Goal: Check status: Check status

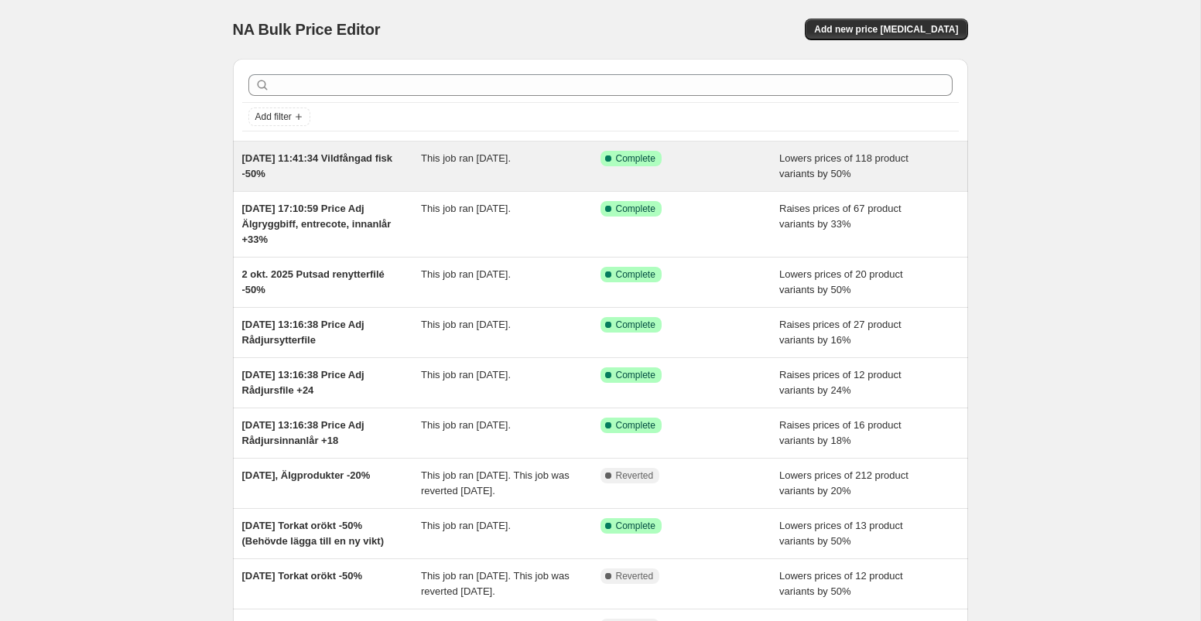
click at [469, 166] on div "This job ran [DATE]." at bounding box center [511, 166] width 180 height 31
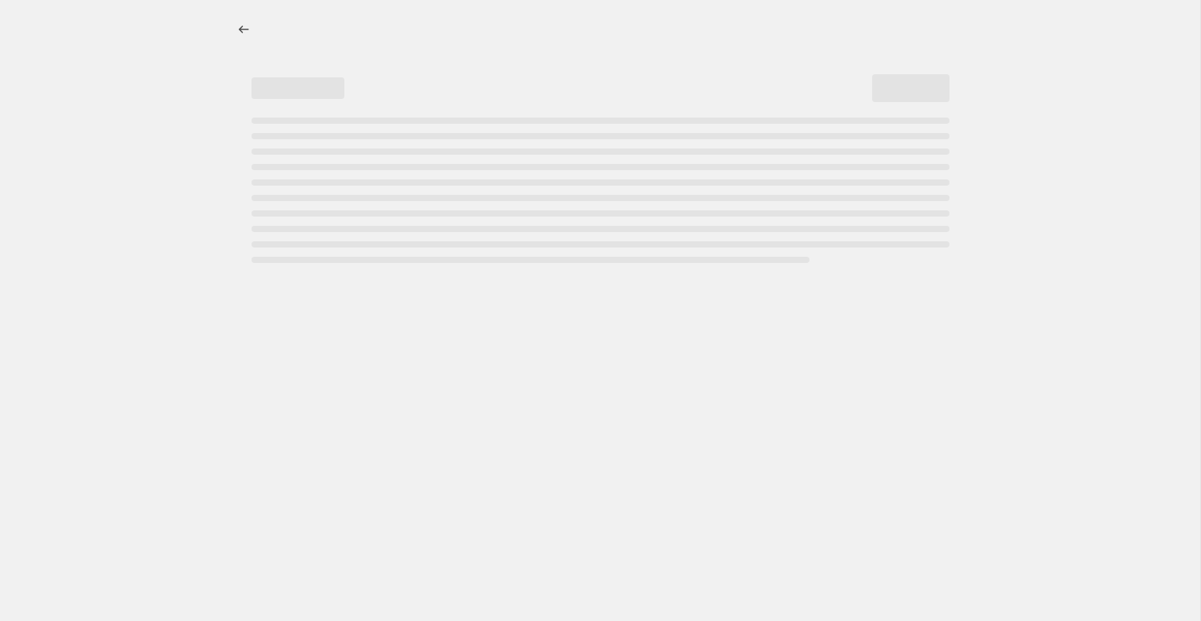
select select "percentage"
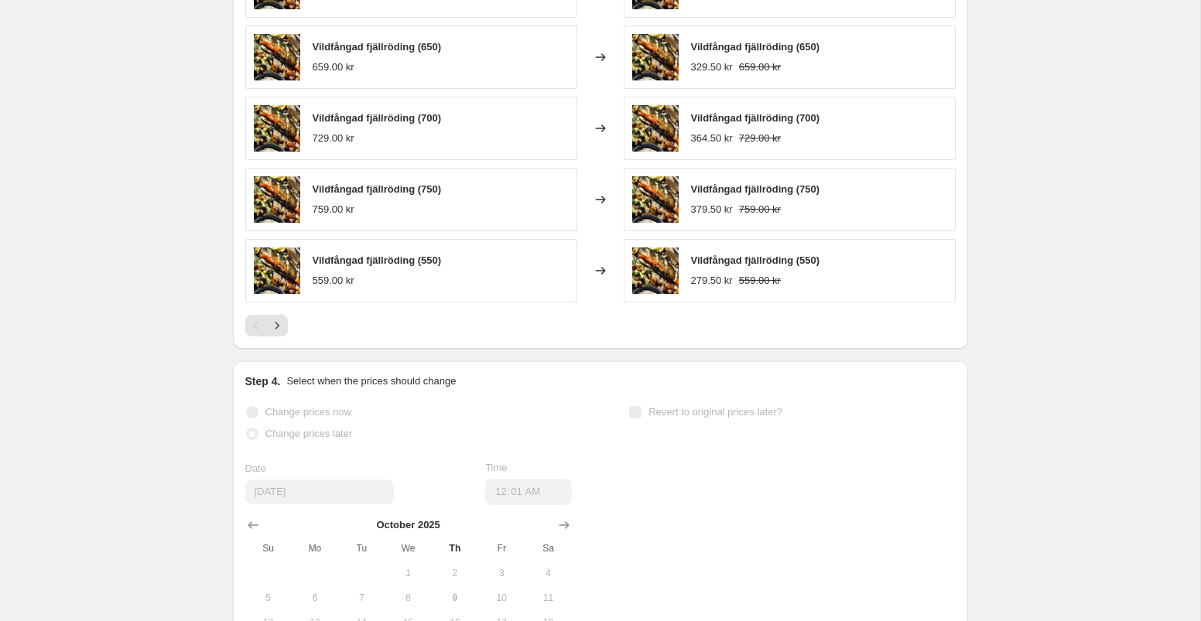
scroll to position [1251, 0]
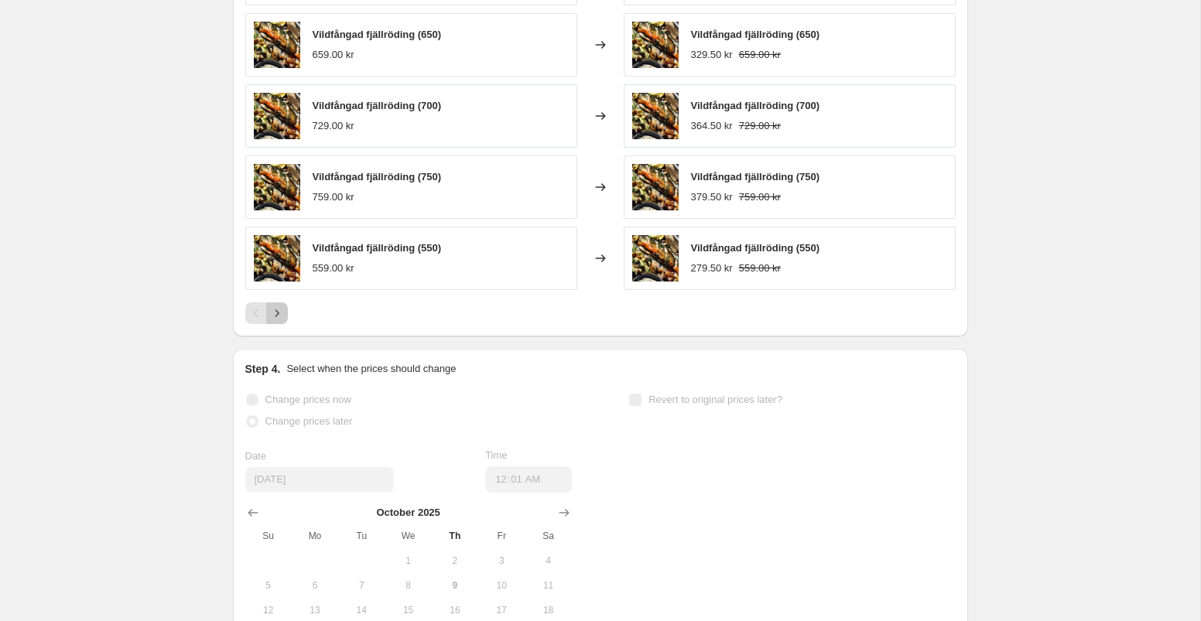
click at [271, 313] on icon "Next" at bounding box center [276, 313] width 15 height 15
click at [272, 314] on icon "Next" at bounding box center [276, 313] width 15 height 15
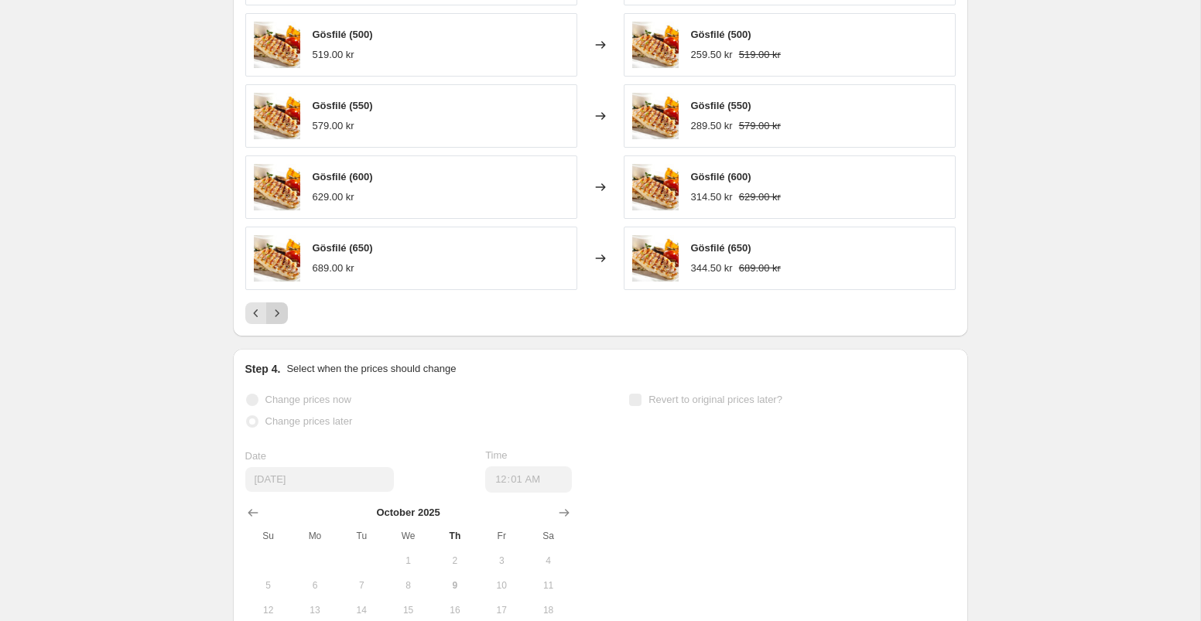
click at [272, 314] on icon "Next" at bounding box center [276, 313] width 15 height 15
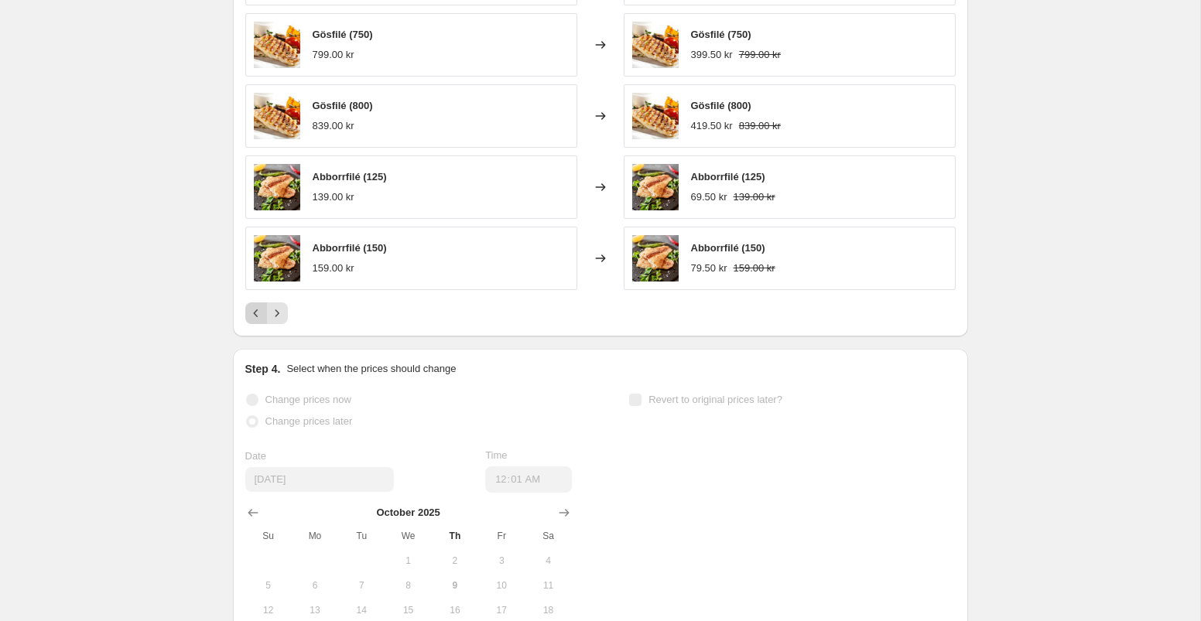
click at [251, 316] on icon "Previous" at bounding box center [255, 313] width 15 height 15
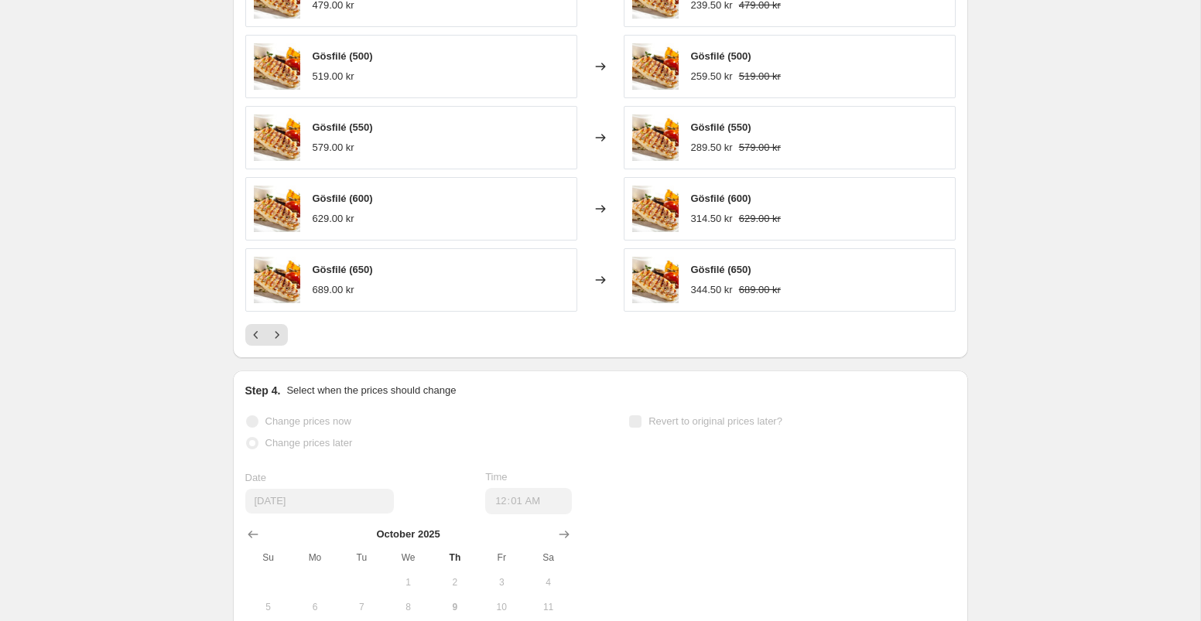
scroll to position [1284, 0]
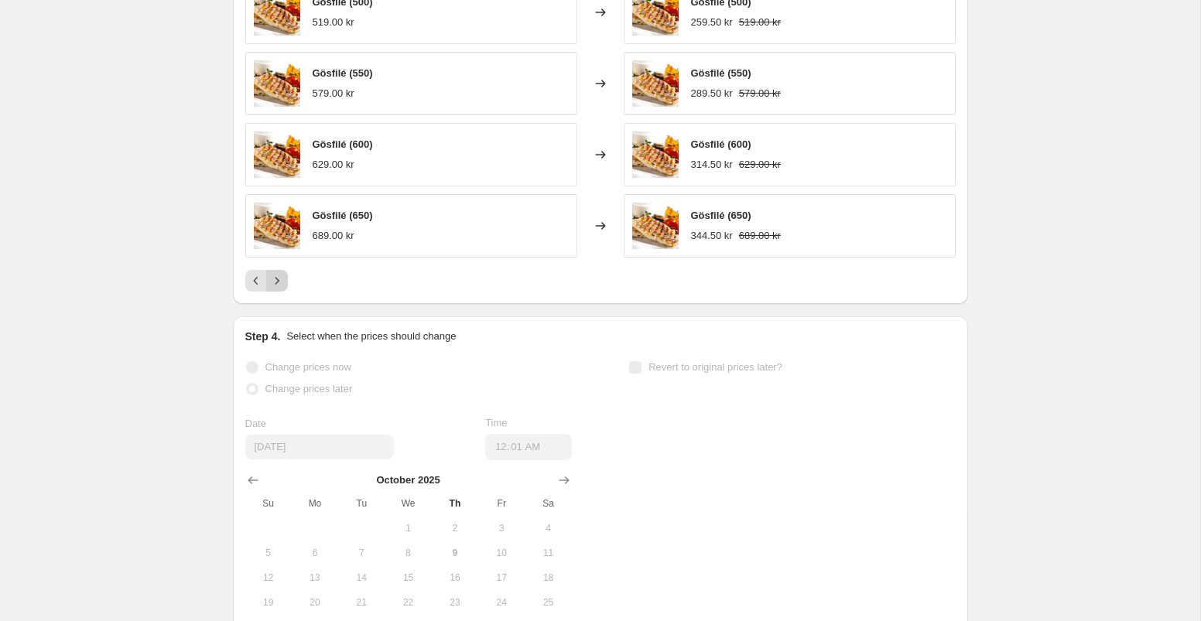
click at [280, 286] on icon "Next" at bounding box center [276, 280] width 15 height 15
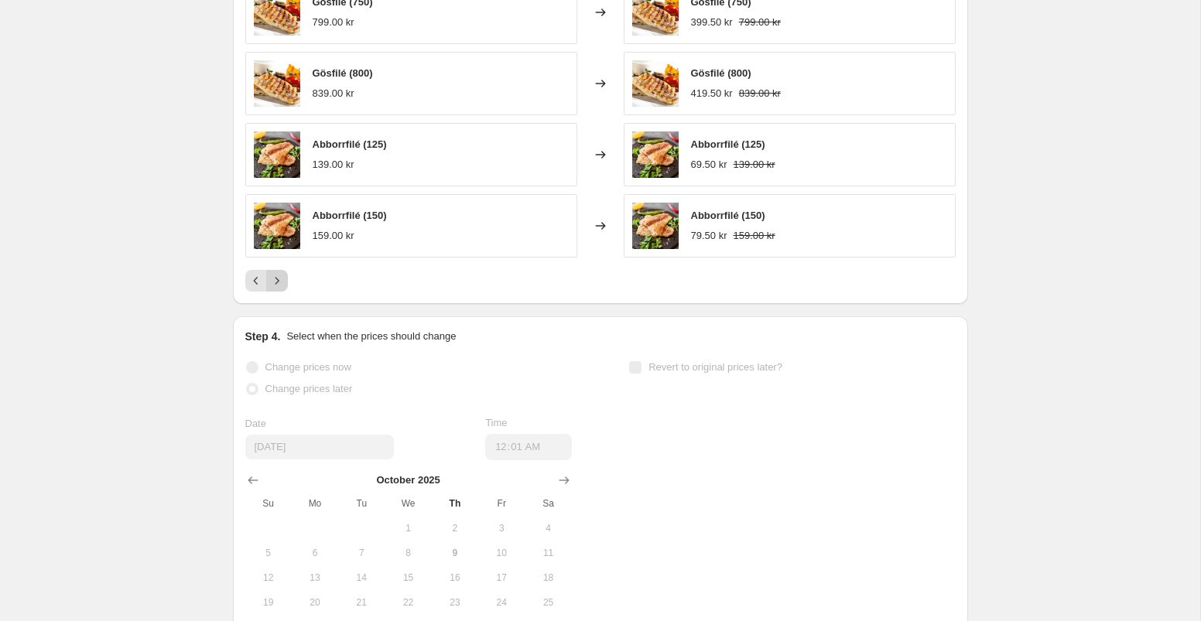
click at [280, 286] on icon "Next" at bounding box center [276, 280] width 15 height 15
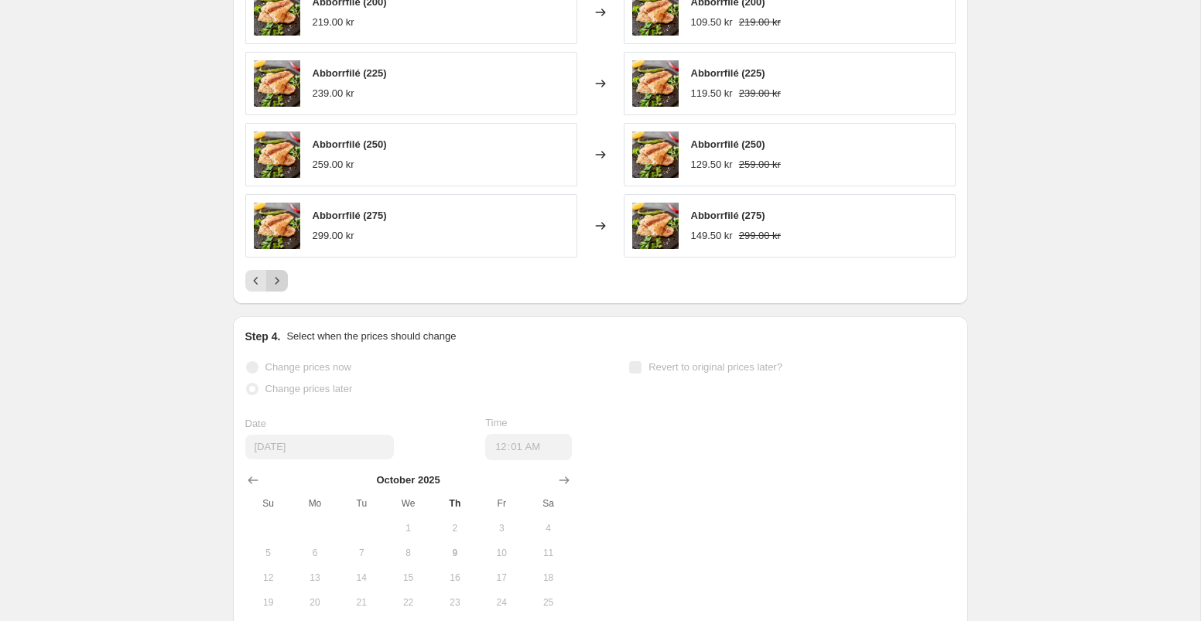
click at [280, 286] on icon "Next" at bounding box center [276, 280] width 15 height 15
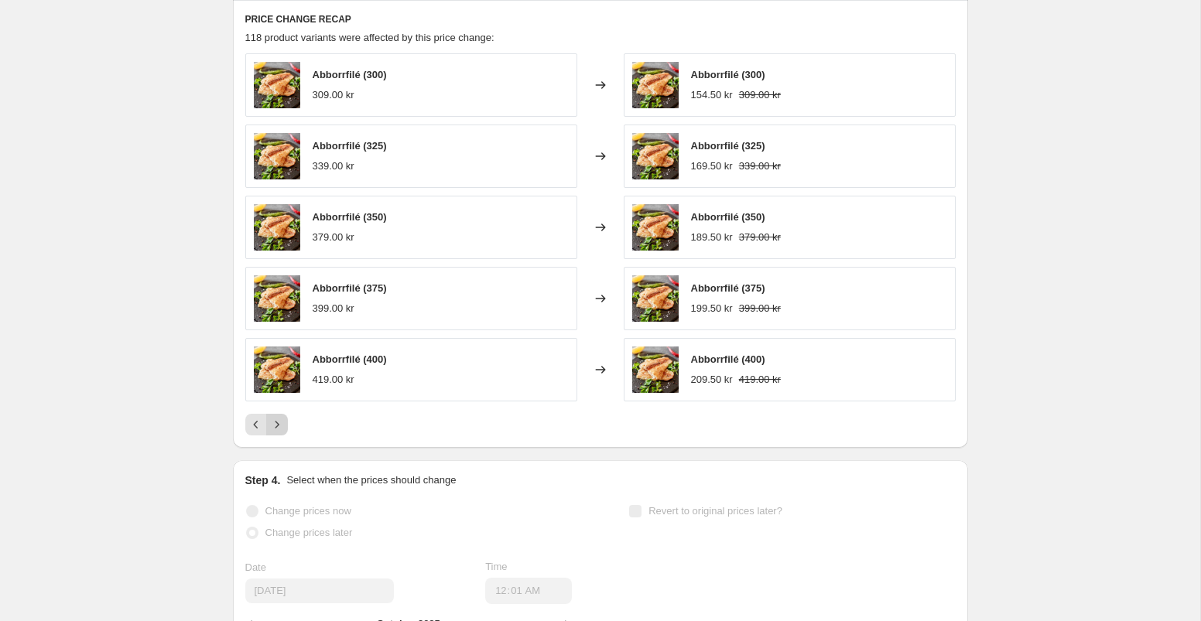
scroll to position [1138, 0]
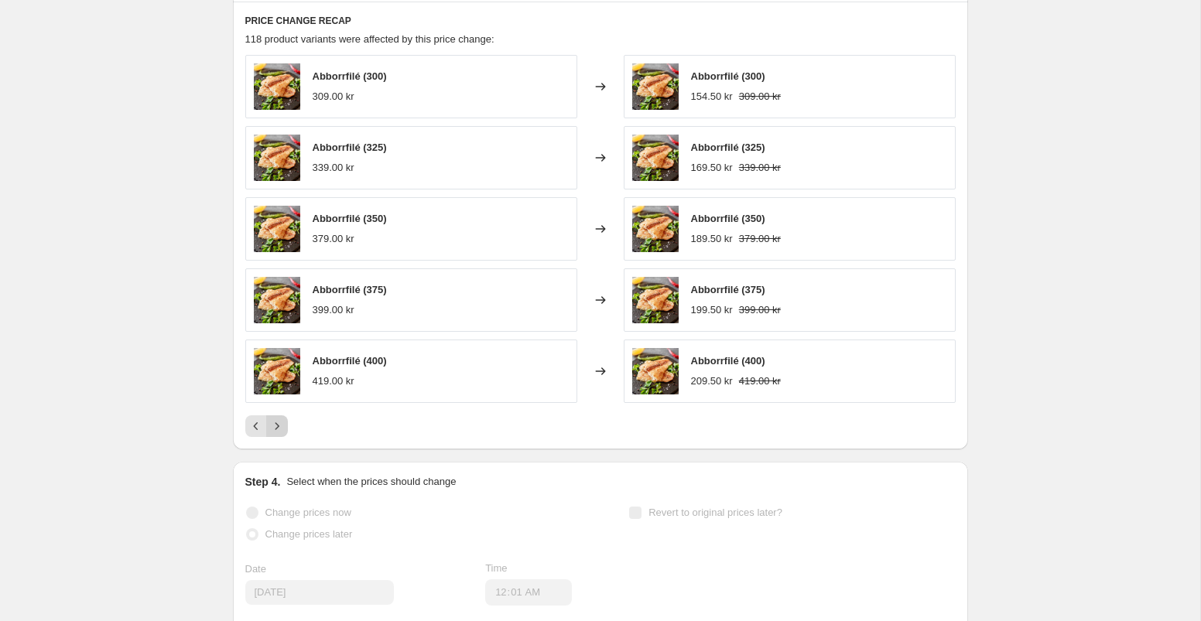
click at [280, 433] on icon "Next" at bounding box center [276, 426] width 15 height 15
click at [279, 429] on icon "Next" at bounding box center [276, 426] width 15 height 15
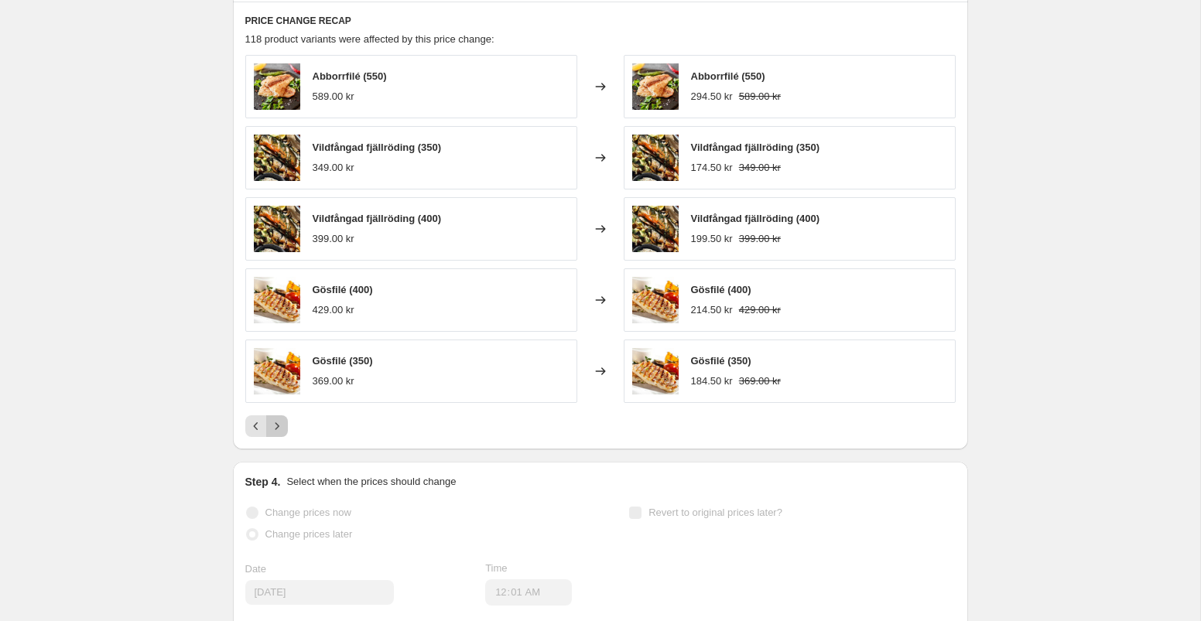
click at [279, 429] on icon "Next" at bounding box center [276, 426] width 15 height 15
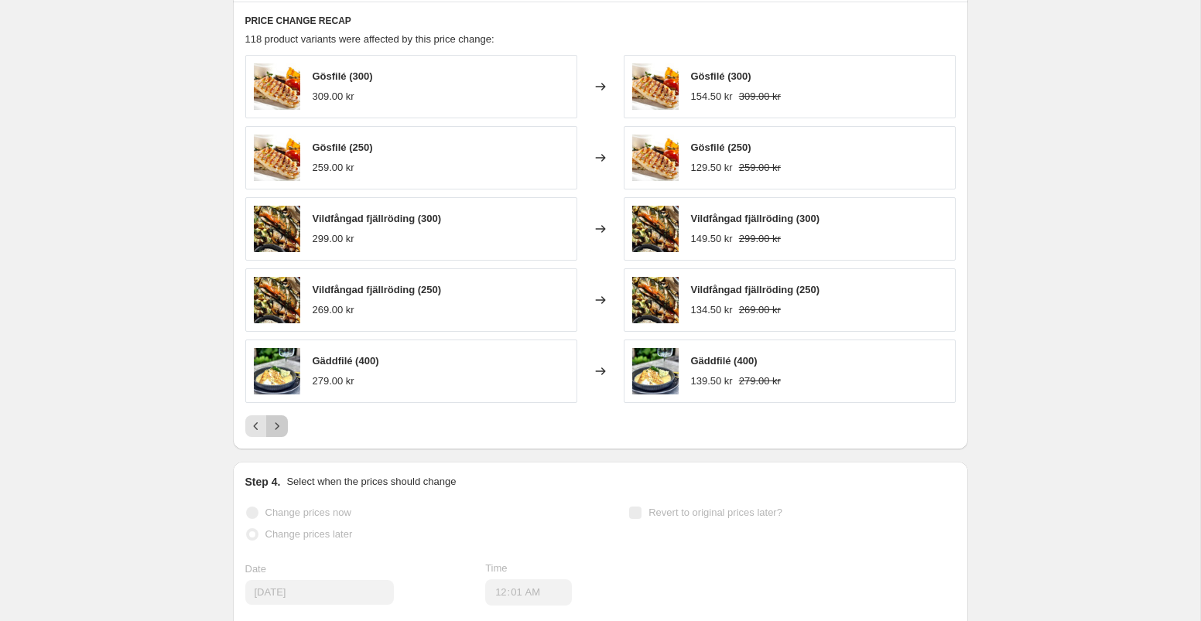
click at [279, 429] on icon "Next" at bounding box center [276, 426] width 15 height 15
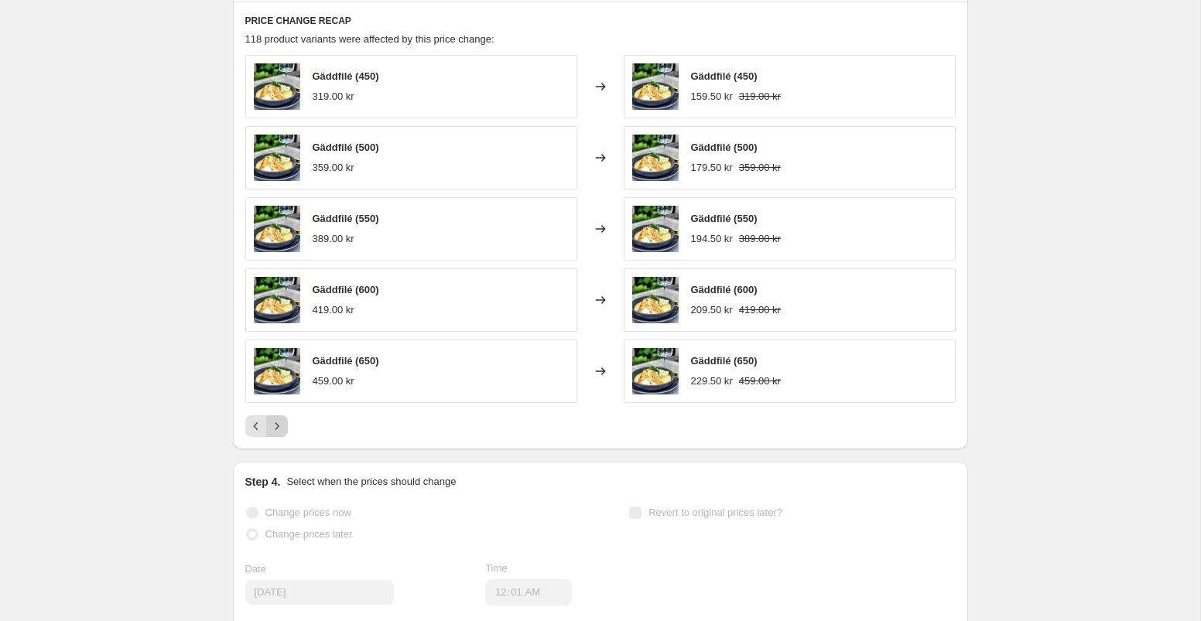
click at [279, 429] on icon "Next" at bounding box center [276, 426] width 15 height 15
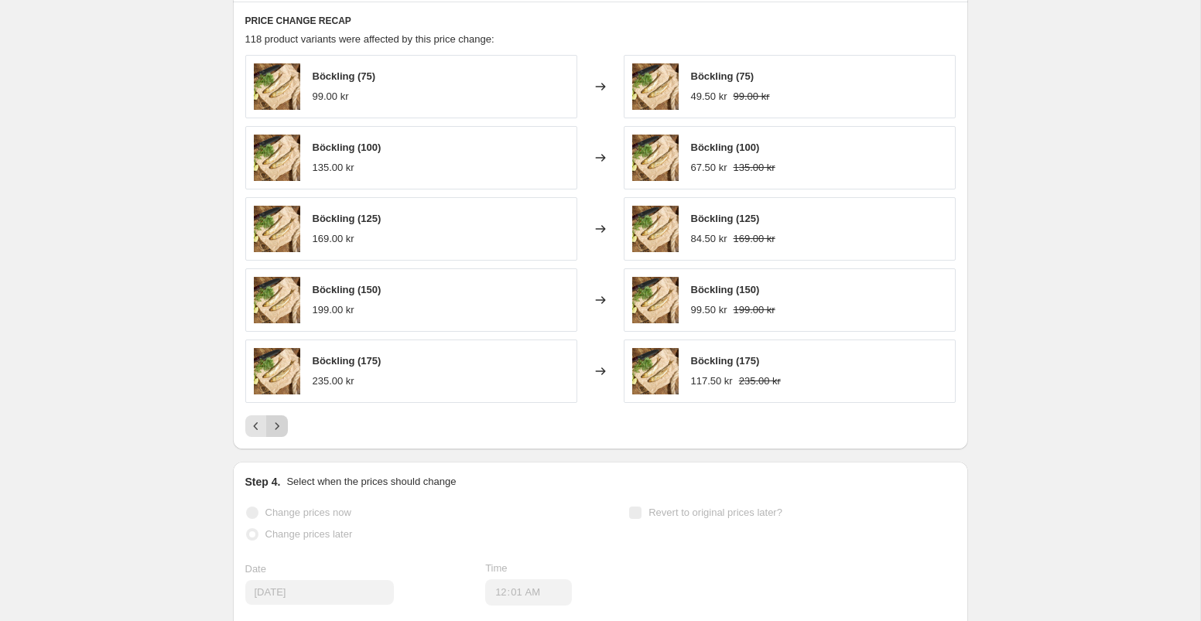
click at [279, 429] on icon "Next" at bounding box center [276, 426] width 15 height 15
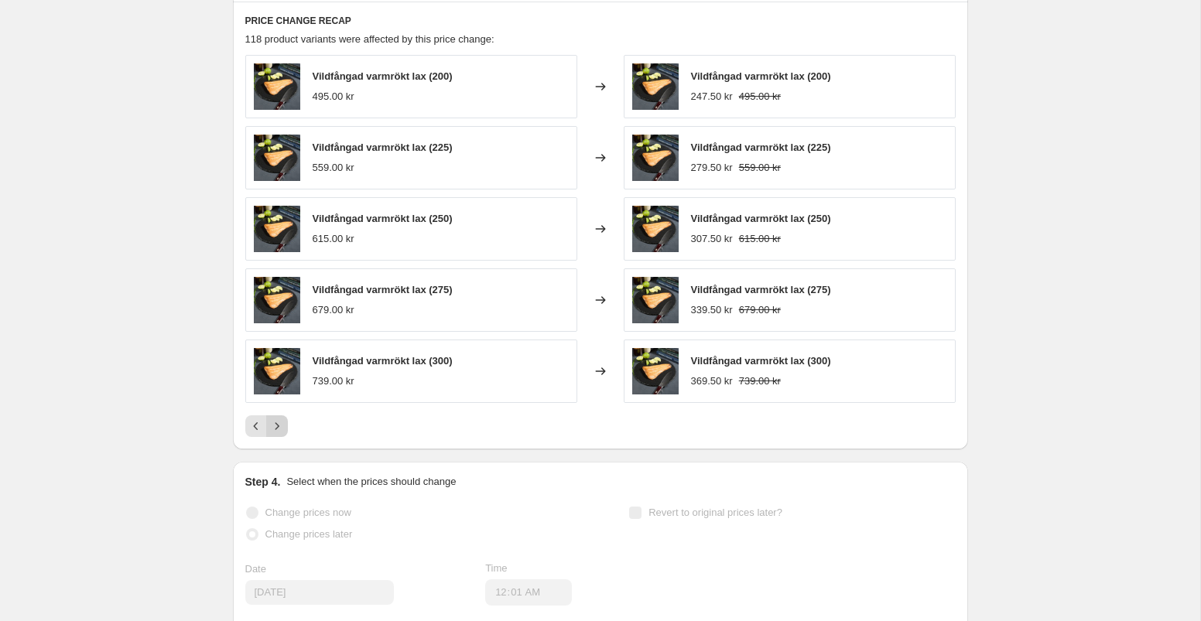
click at [279, 429] on icon "Next" at bounding box center [276, 426] width 15 height 15
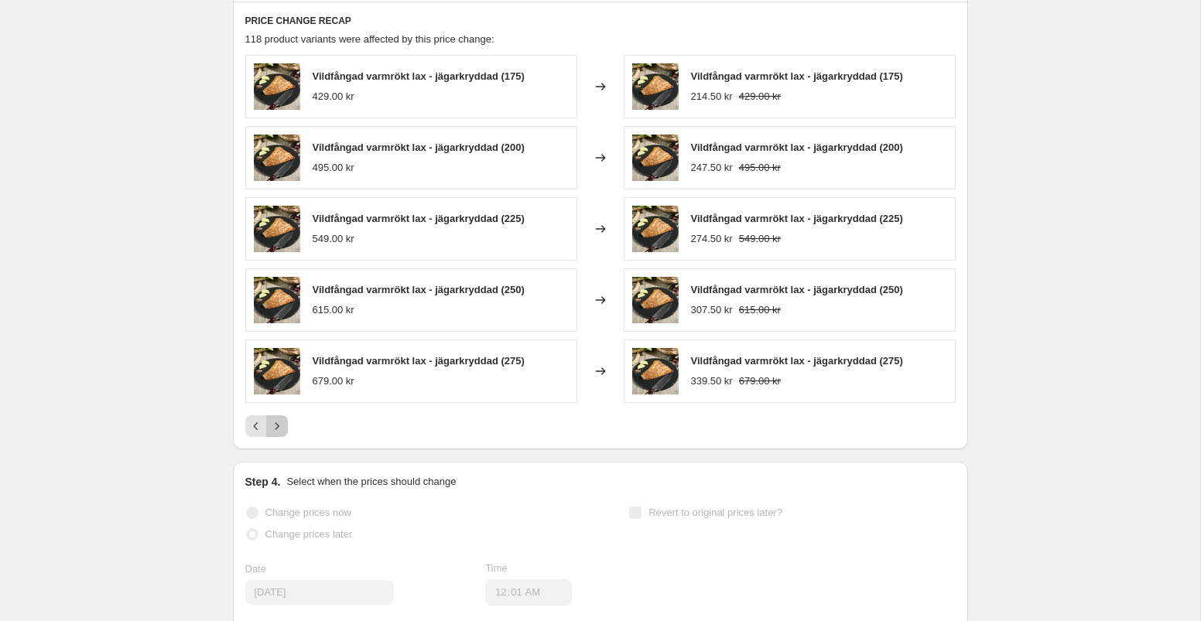
click at [279, 429] on icon "Next" at bounding box center [276, 426] width 15 height 15
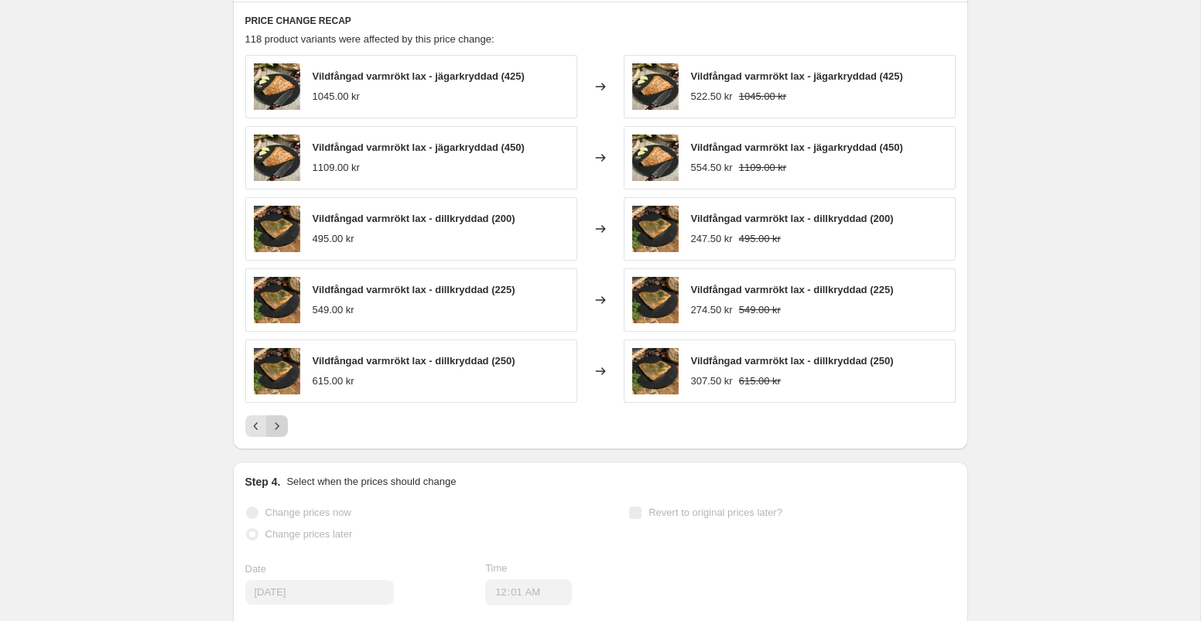
click at [279, 429] on icon "Next" at bounding box center [276, 426] width 15 height 15
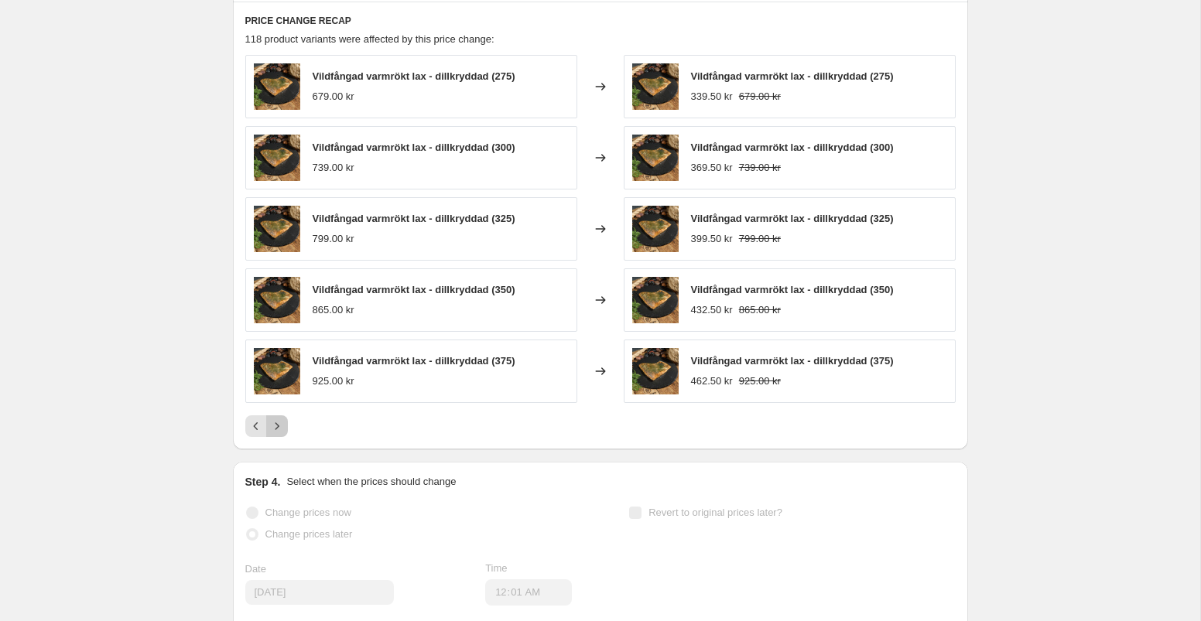
click at [279, 429] on icon "Next" at bounding box center [276, 426] width 15 height 15
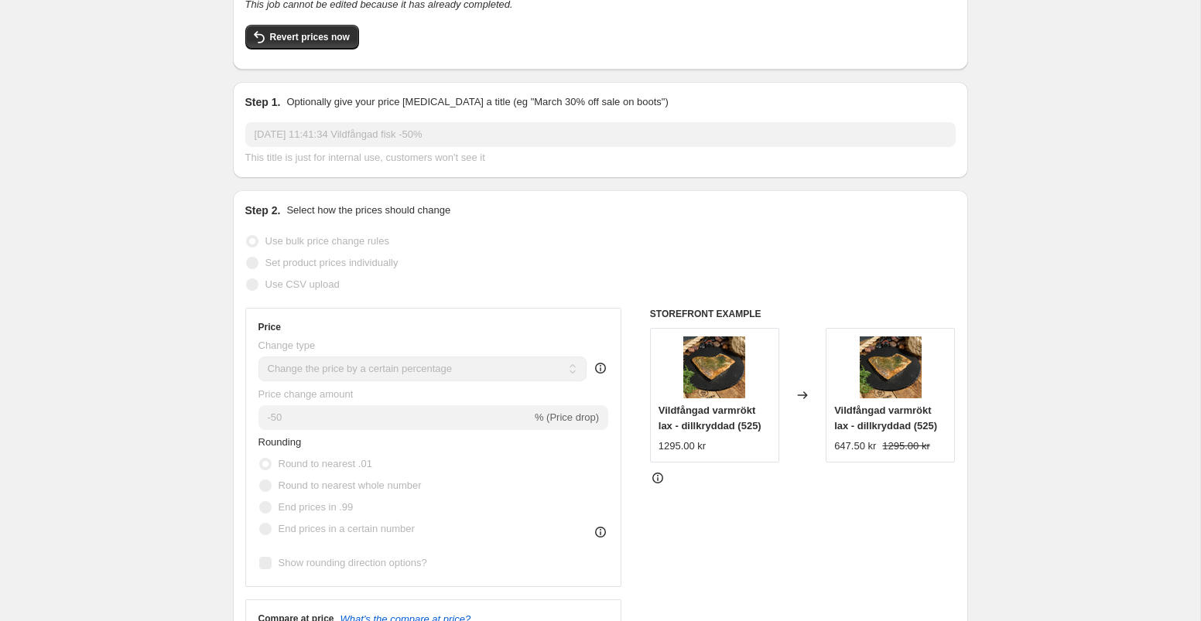
scroll to position [0, 0]
